Goal: Information Seeking & Learning: Learn about a topic

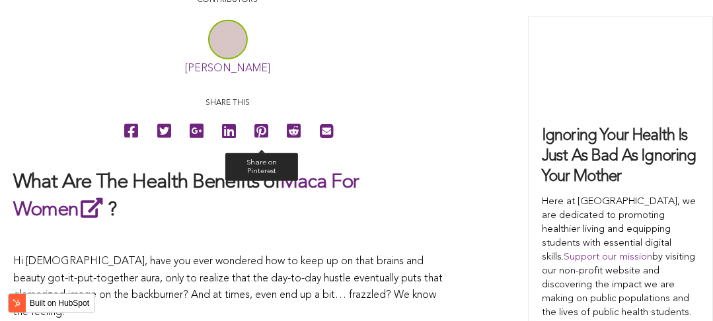
scroll to position [2418, 0]
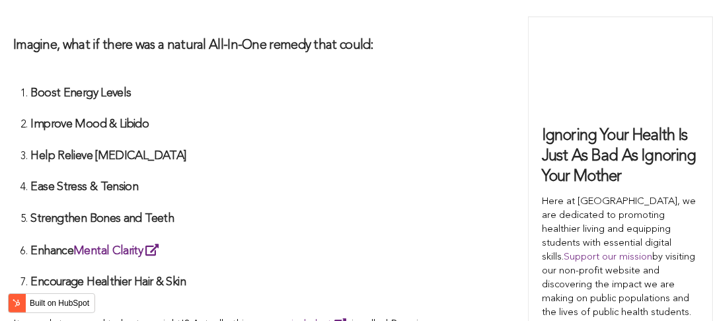
scroll to position [4291, 0]
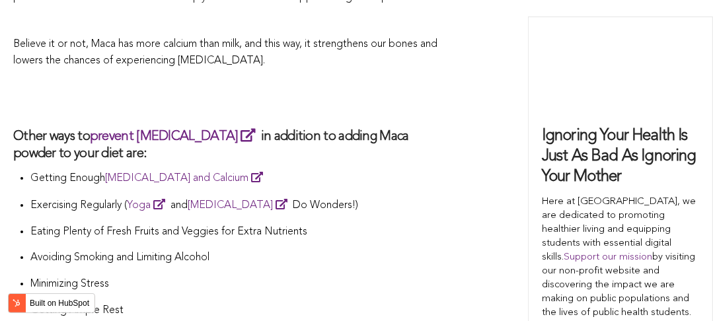
scroll to position [4781, 0]
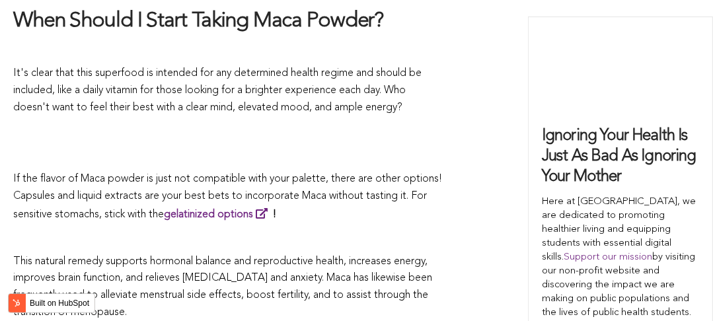
click at [361, 171] on p "If the flavor of Maca powder is just not compatible with your palette, there ar…" at bounding box center [227, 197] width 429 height 52
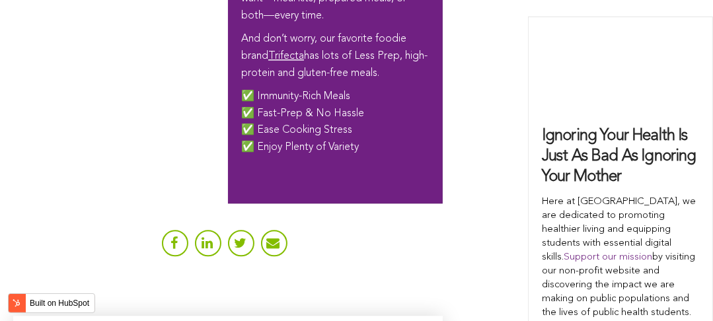
scroll to position [4523, 0]
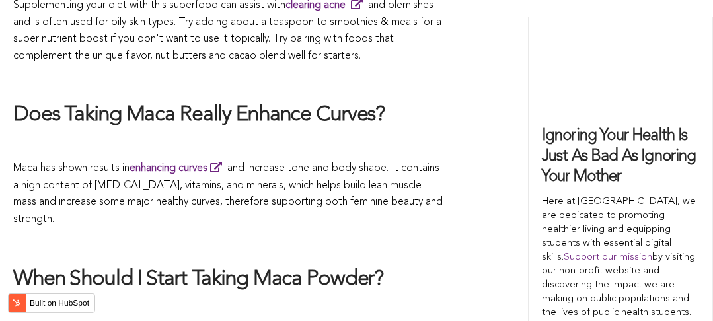
click at [411, 163] on span "Maca has shown results in enhancing curves and increase tone and body shape. It…" at bounding box center [227, 193] width 429 height 61
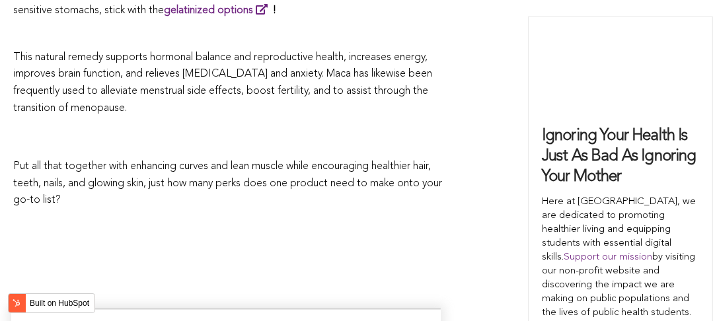
scroll to position [3746, 0]
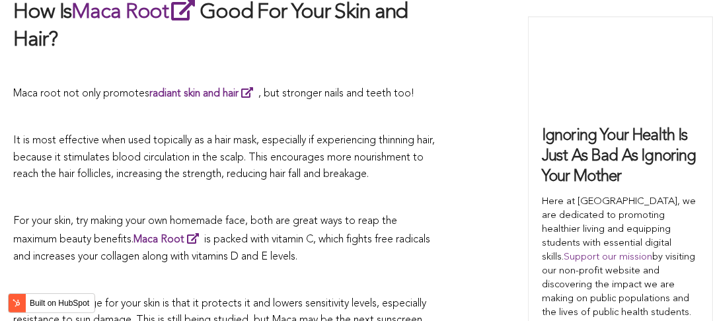
scroll to position [4209, 0]
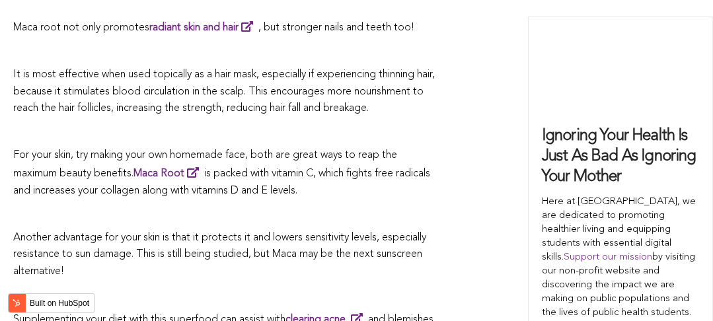
click at [425, 206] on p at bounding box center [227, 214] width 429 height 17
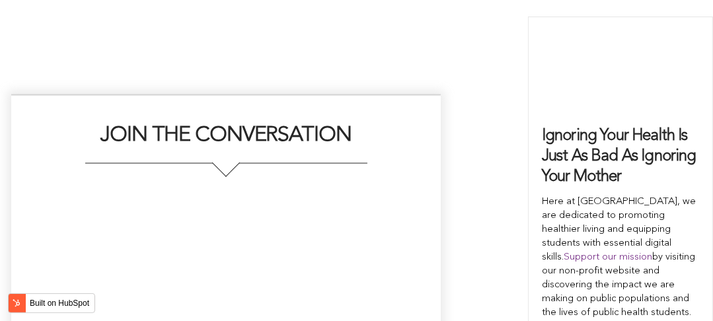
scroll to position [2424, 0]
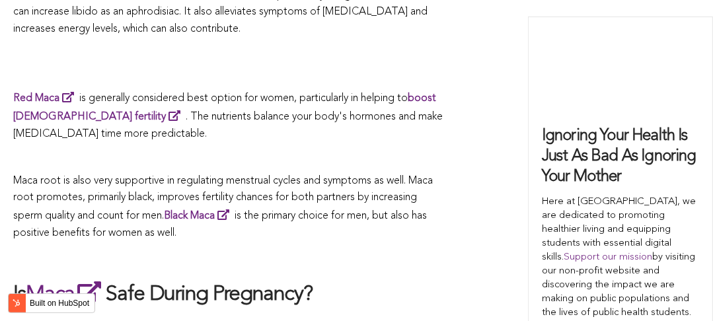
click at [283, 173] on p "Maca root is also very supportive in regulating menstrual cycles and symptoms a…" at bounding box center [227, 207] width 429 height 69
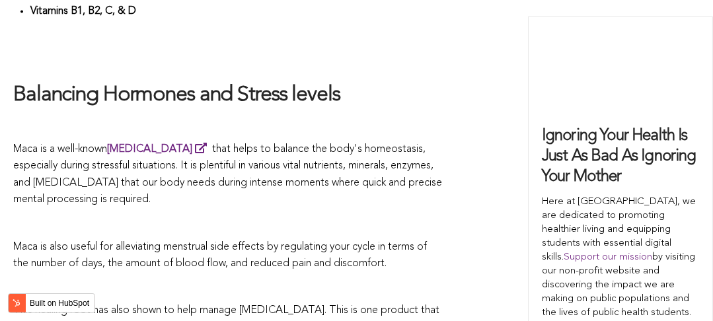
scroll to position [4573, 0]
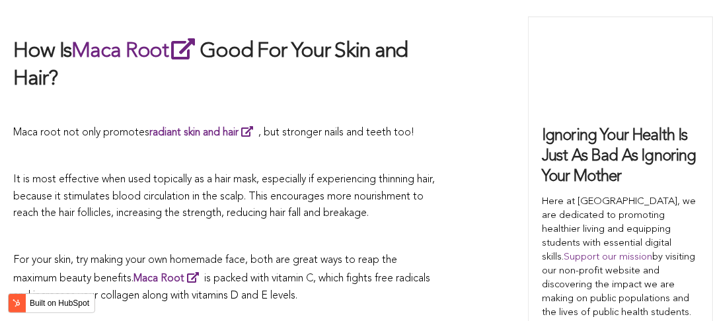
click at [287, 172] on p "It is most effective when used topically as a hair mask, especially if experien…" at bounding box center [227, 197] width 429 height 51
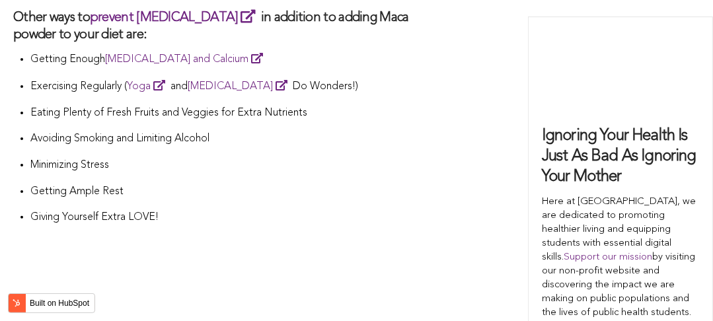
click at [382, 184] on li "Getting Ample Rest" at bounding box center [236, 197] width 412 height 26
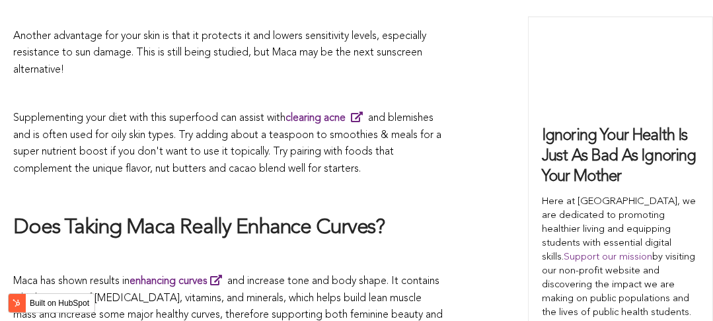
scroll to position [2891, 0]
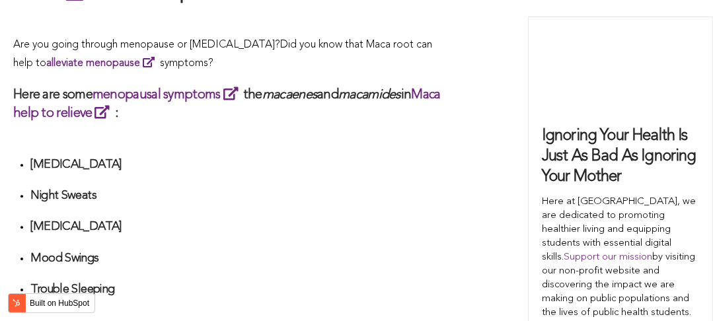
click at [345, 161] on li "[MEDICAL_DATA]" at bounding box center [236, 169] width 412 height 24
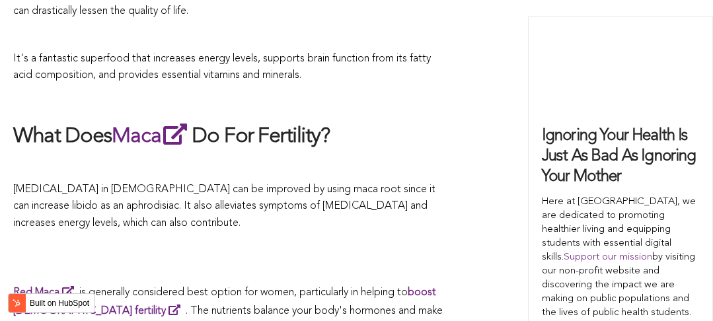
scroll to position [4502, 0]
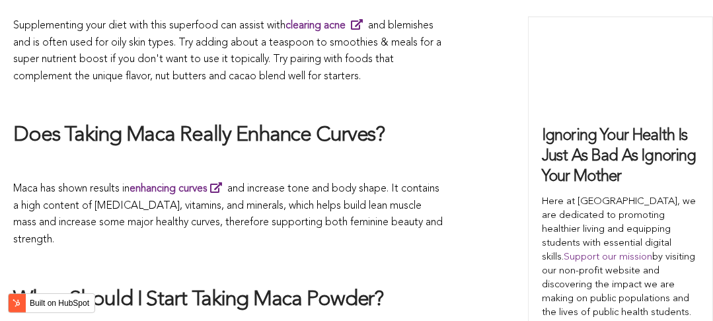
click at [308, 184] on span "Maca has shown results in enhancing curves and increase tone and body shape. It…" at bounding box center [227, 214] width 429 height 61
